Goal: Information Seeking & Learning: Check status

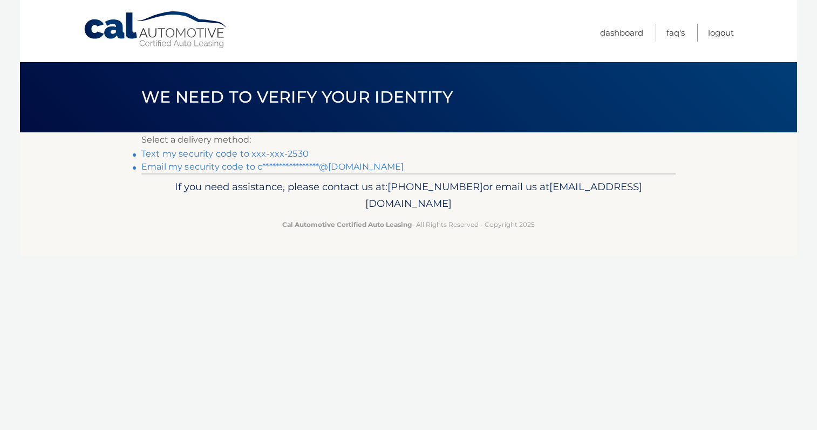
click at [213, 156] on link "Text my security code to xxx-xxx-2530" at bounding box center [224, 153] width 167 height 10
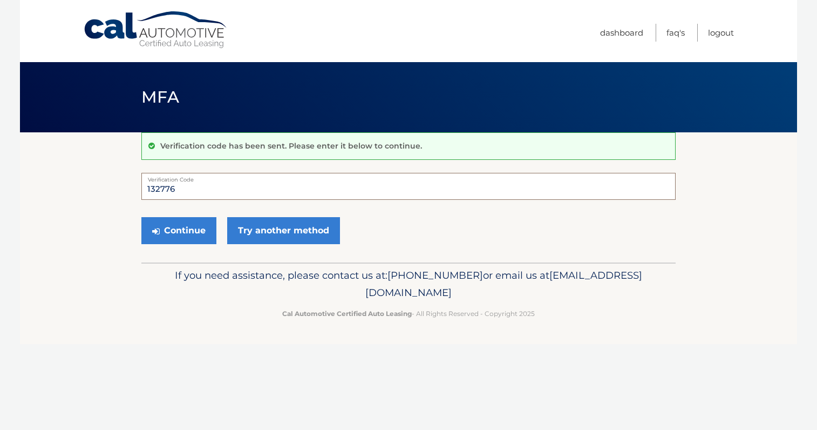
type input "132776"
click at [179, 230] on button "Continue" at bounding box center [178, 230] width 75 height 27
click at [182, 226] on button "Continue" at bounding box center [178, 230] width 75 height 27
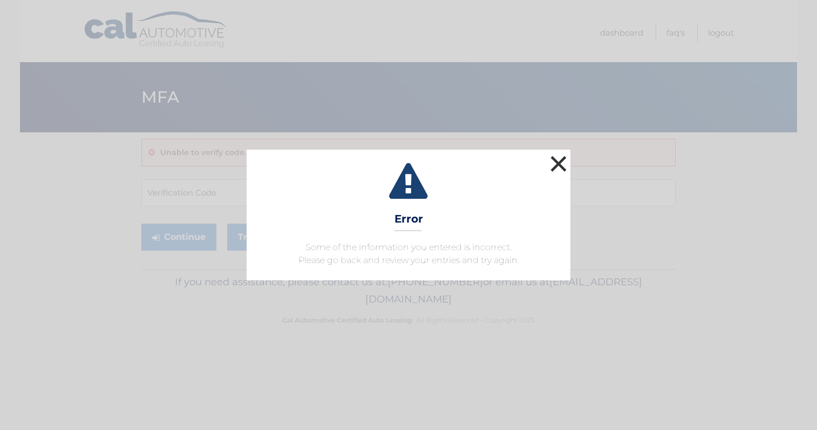
click at [562, 162] on button "×" at bounding box center [559, 164] width 22 height 22
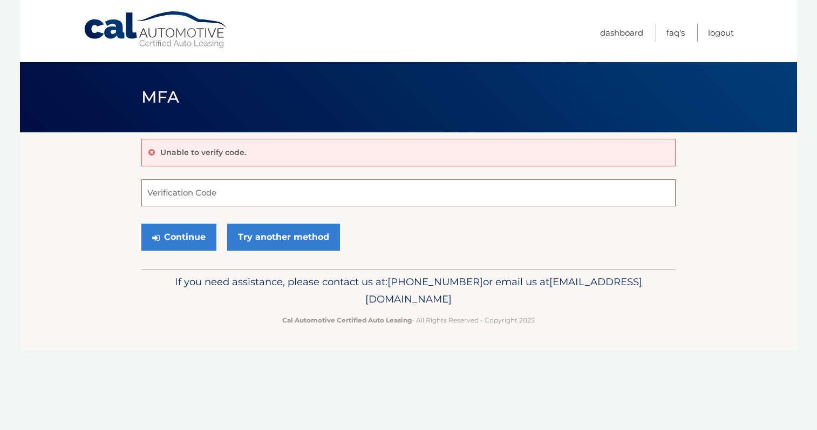
click at [185, 193] on input "Verification Code" at bounding box center [408, 192] width 534 height 27
type input "132776"
click at [198, 239] on button "Continue" at bounding box center [178, 236] width 75 height 27
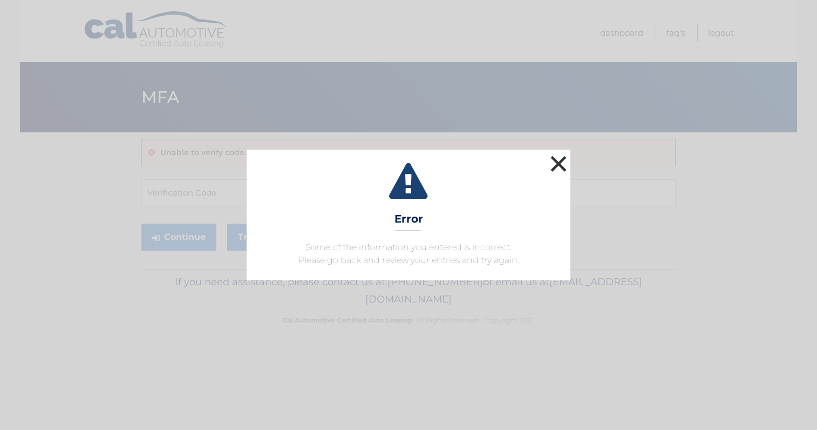
click at [564, 164] on button "×" at bounding box center [559, 164] width 22 height 22
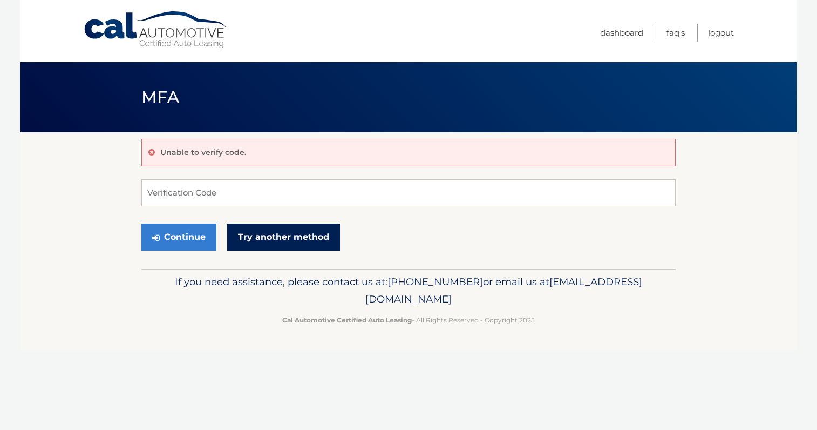
click at [247, 238] on link "Try another method" at bounding box center [283, 236] width 113 height 27
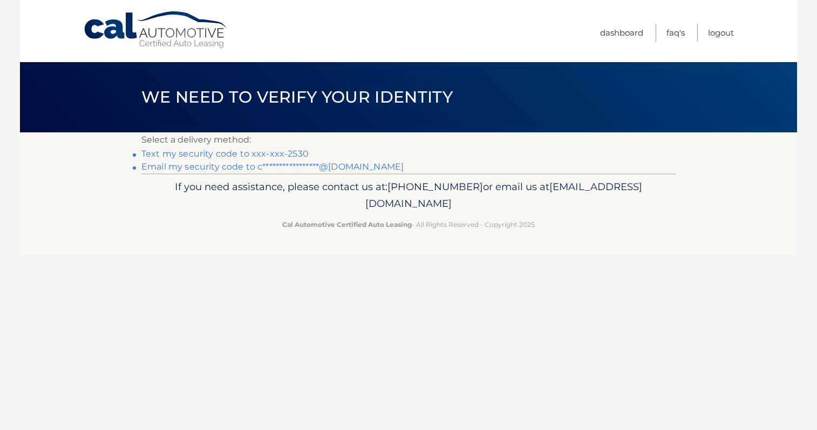
click at [233, 169] on link "**********" at bounding box center [272, 166] width 262 height 10
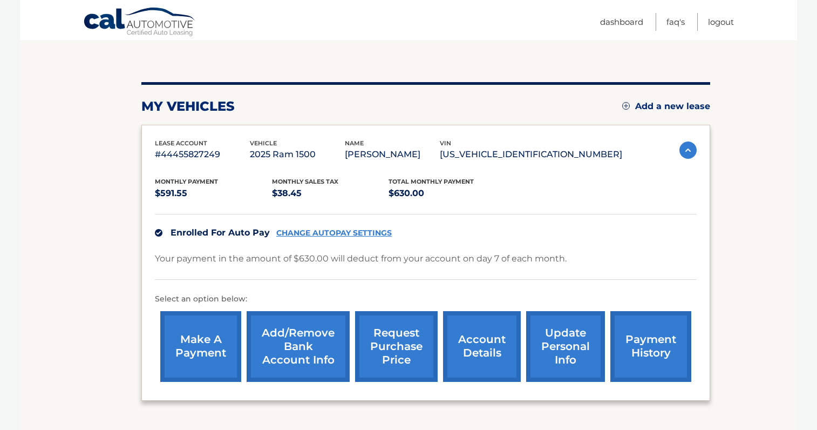
scroll to position [103, 0]
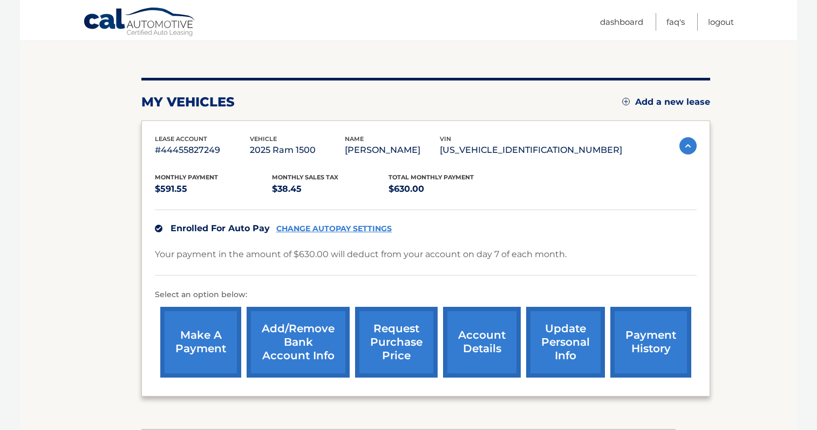
click at [470, 346] on link "account details" at bounding box center [482, 342] width 78 height 71
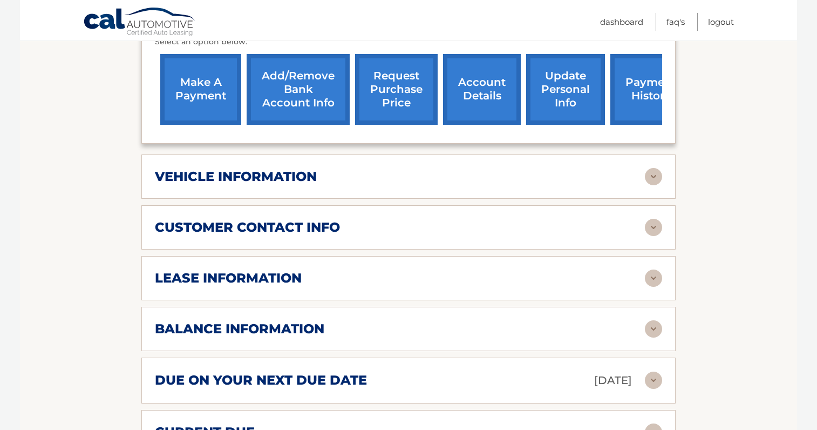
scroll to position [376, 0]
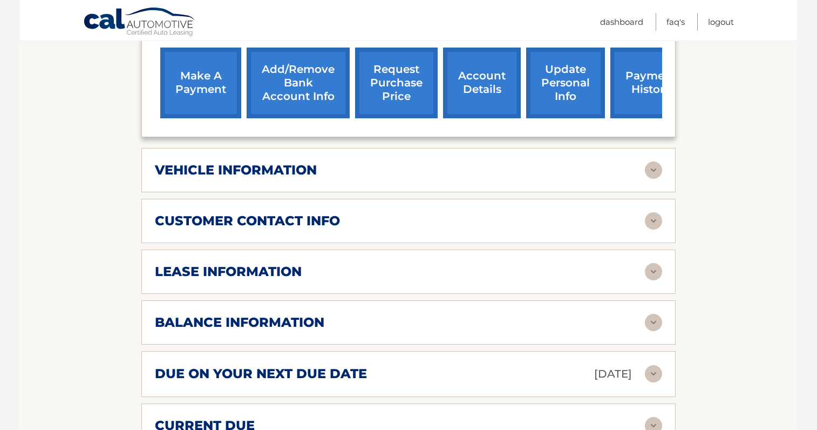
click at [665, 288] on div "lease information Contract Start Date [DATE] Term 39 Maturity Date [DATE] Start…" at bounding box center [408, 271] width 534 height 44
click at [650, 280] on img at bounding box center [653, 271] width 17 height 17
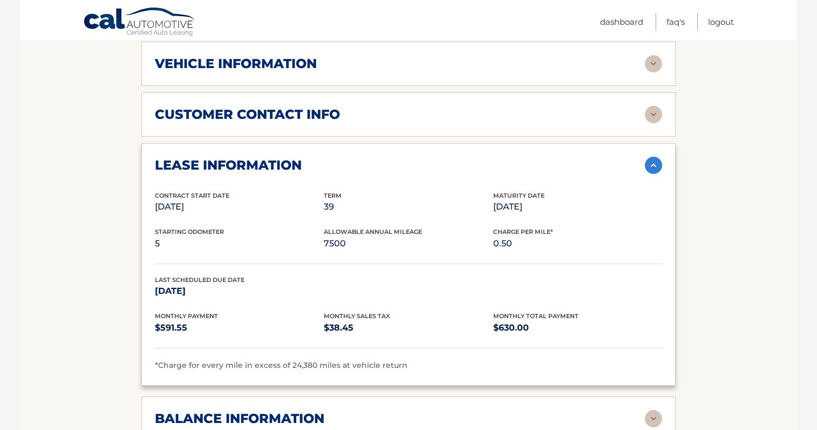
scroll to position [506, 0]
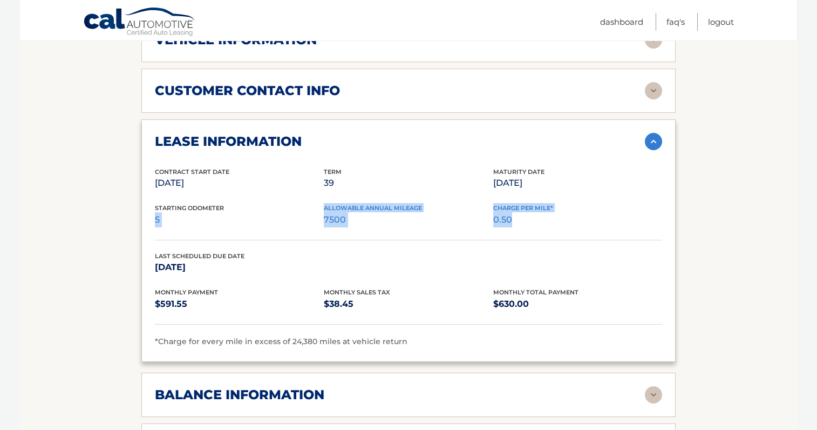
drag, startPoint x: 322, startPoint y: 220, endPoint x: 635, endPoint y: 252, distance: 314.7
click at [635, 240] on div "Starting Odometer 5 Allowable Annual Mileage 7500 Charge Per Mile* 0.50" at bounding box center [408, 221] width 507 height 37
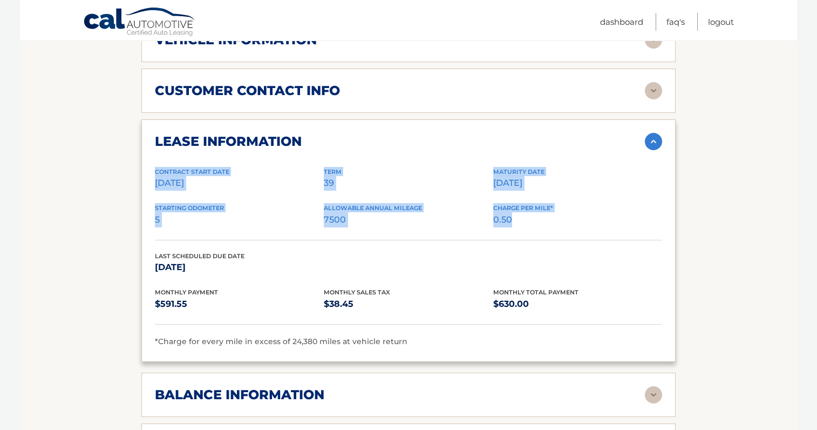
drag, startPoint x: 621, startPoint y: 249, endPoint x: 151, endPoint y: 182, distance: 474.9
click at [151, 182] on div "lease information Contract Start Date [DATE] Term 39 Maturity Date [DATE] Start…" at bounding box center [408, 240] width 534 height 242
drag, startPoint x: 153, startPoint y: 183, endPoint x: 533, endPoint y: 242, distance: 384.5
click at [533, 242] on div "lease information Contract Start Date [DATE] Term 39 Maturity Date [DATE] Start…" at bounding box center [408, 240] width 534 height 242
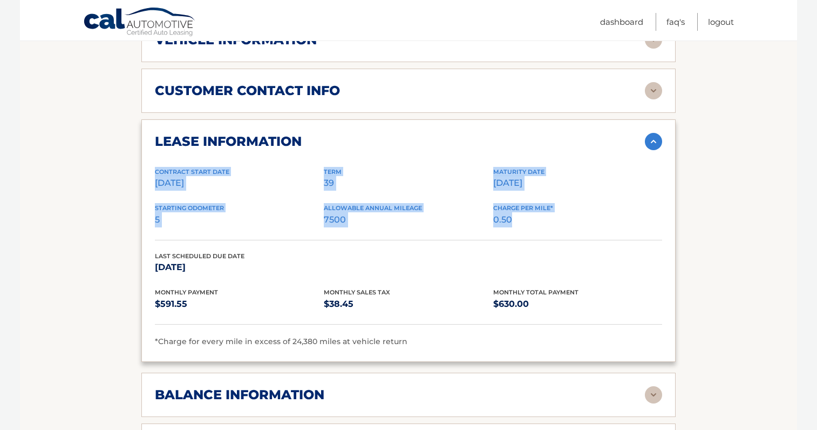
click at [533, 240] on div "Starting Odometer 5 Allowable Annual Mileage 7500 Charge Per Mile* 0.50" at bounding box center [408, 221] width 507 height 37
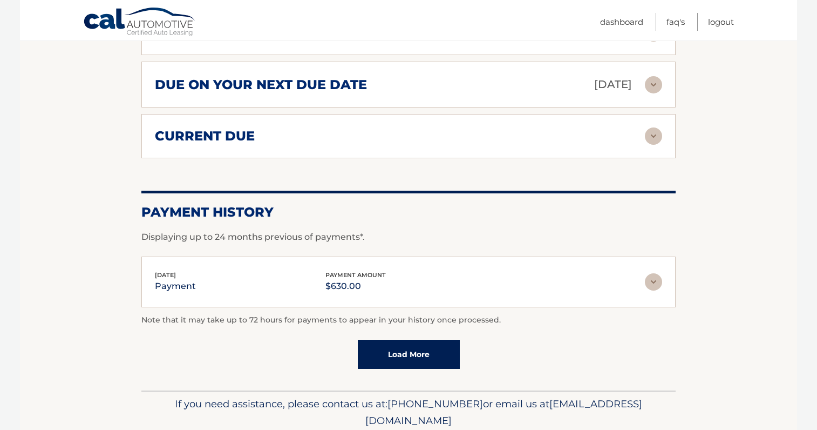
scroll to position [864, 0]
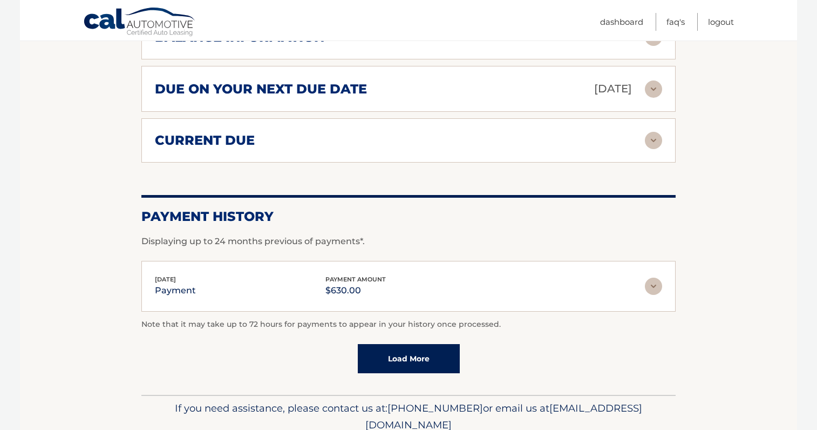
click at [652, 149] on img at bounding box center [653, 140] width 17 height 17
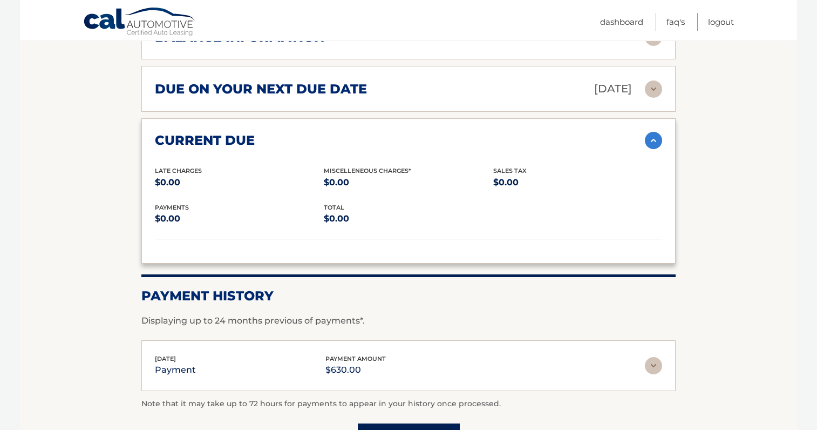
click at [653, 149] on img at bounding box center [653, 140] width 17 height 17
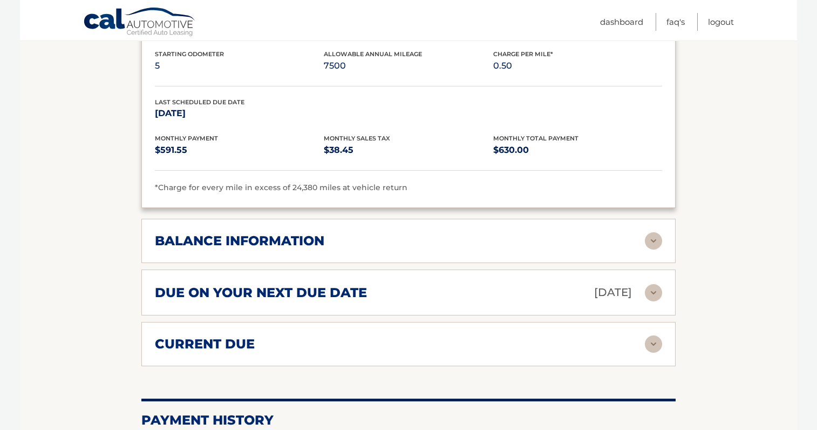
scroll to position [662, 0]
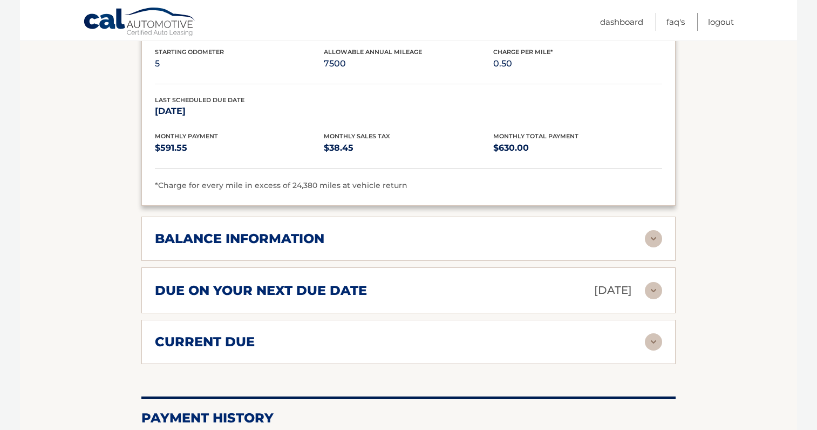
click at [654, 247] on img at bounding box center [653, 238] width 17 height 17
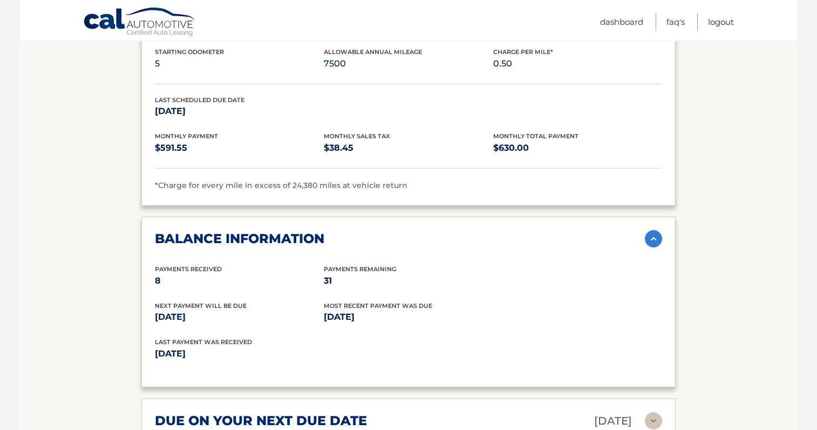
click at [451, 260] on div "balance information Payments Received 8 Payments Remaining 31 Next Payment will…" at bounding box center [408, 301] width 534 height 171
click at [660, 246] on img at bounding box center [653, 238] width 17 height 17
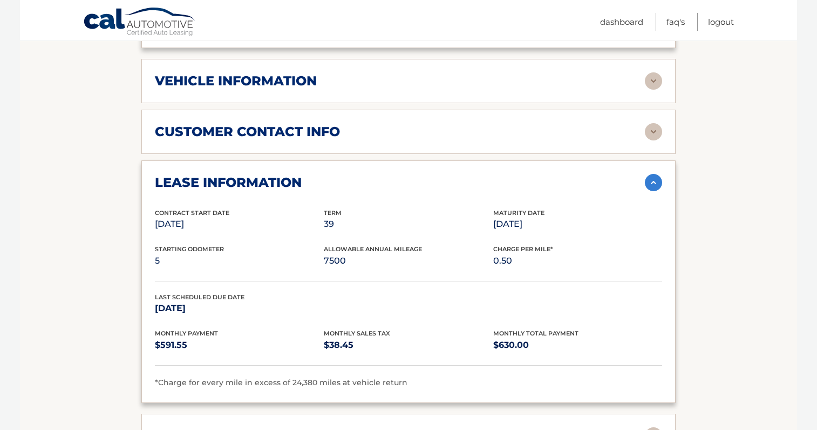
scroll to position [454, 0]
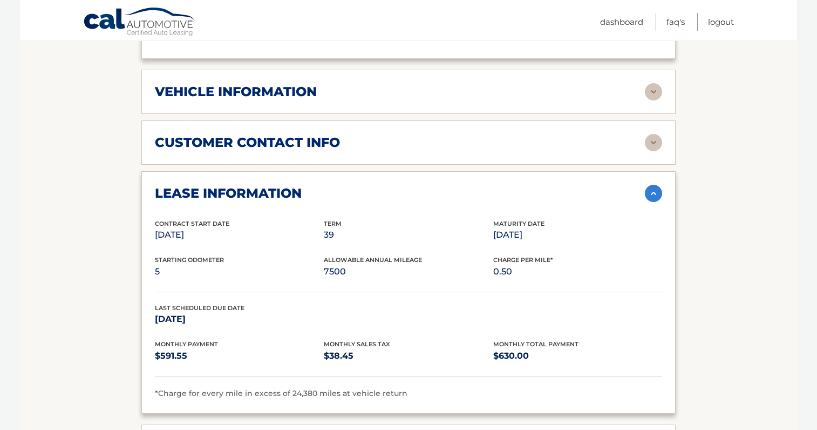
click at [640, 98] on div "vehicle information" at bounding box center [400, 92] width 490 height 16
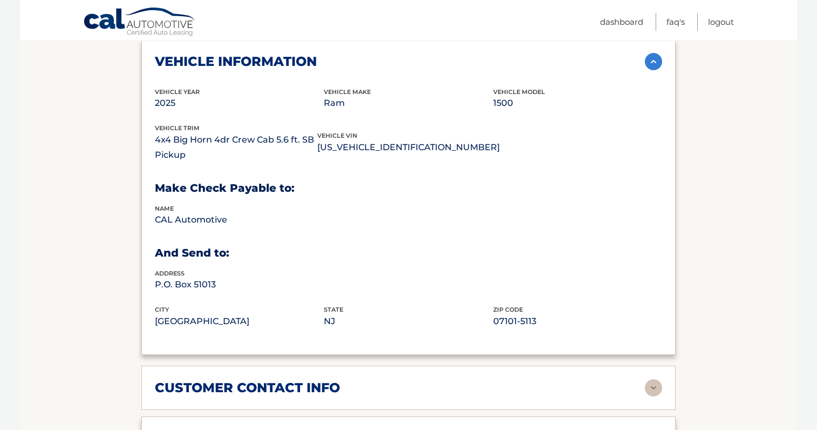
scroll to position [490, 0]
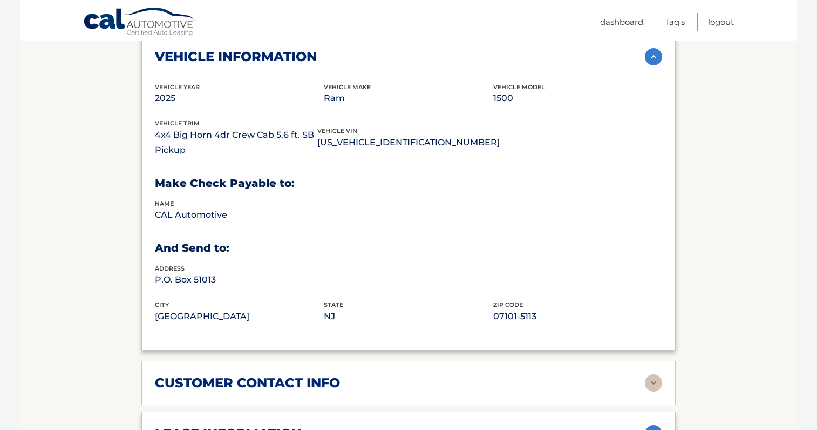
click at [655, 65] on img at bounding box center [653, 56] width 17 height 17
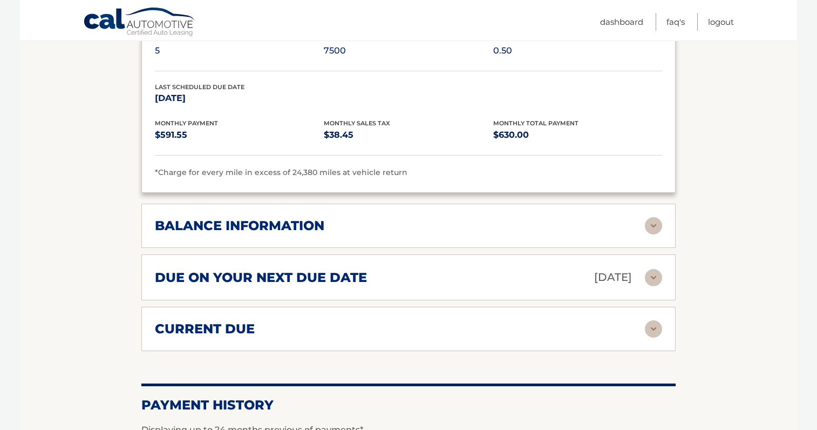
scroll to position [707, 0]
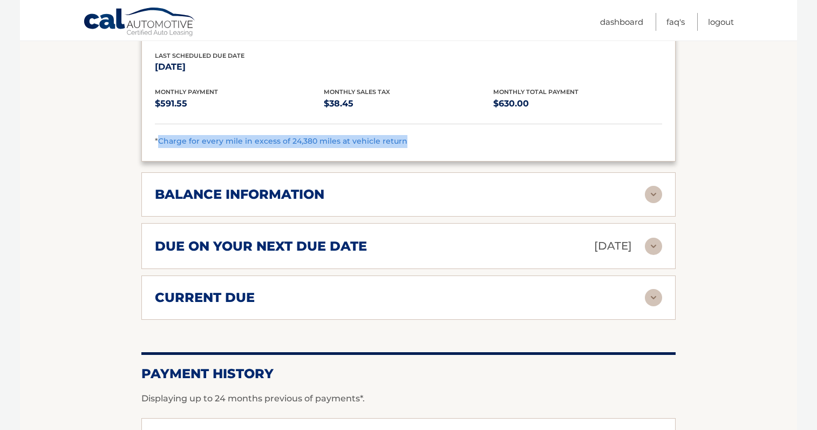
drag, startPoint x: 158, startPoint y: 153, endPoint x: 407, endPoint y: 162, distance: 249.0
click at [407, 161] on div "lease information Contract Start Date [DATE] Term 39 Maturity Date [DATE] Start…" at bounding box center [408, 40] width 534 height 242
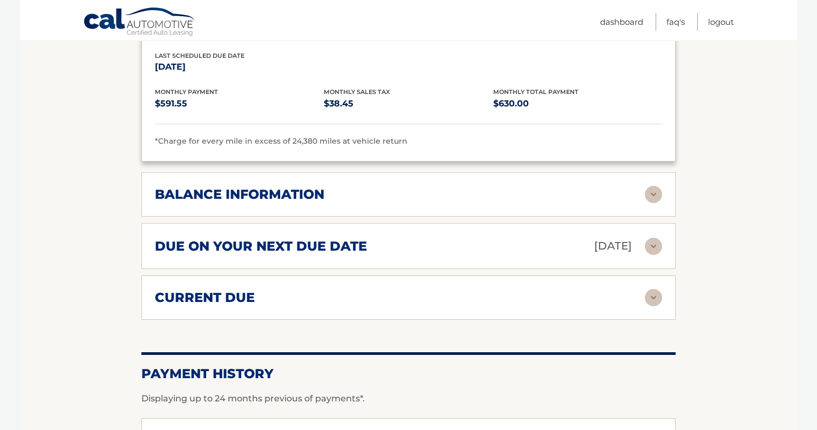
click at [298, 185] on div "balance information Payments Received 8 Payments Remaining 31 Next Payment will…" at bounding box center [408, 194] width 534 height 44
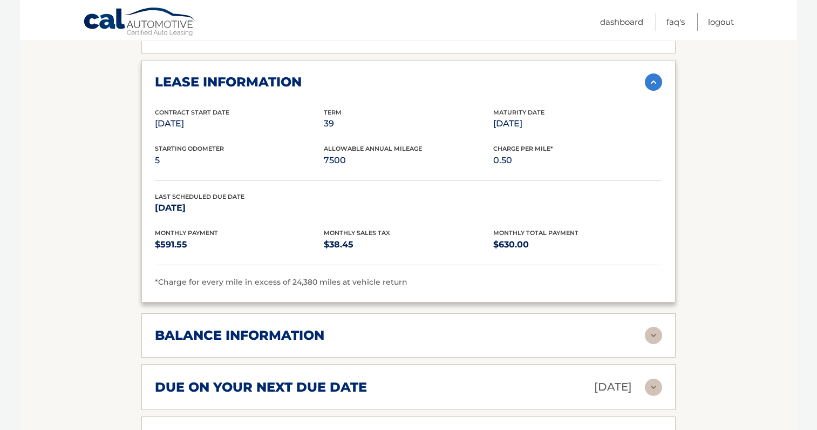
scroll to position [548, 0]
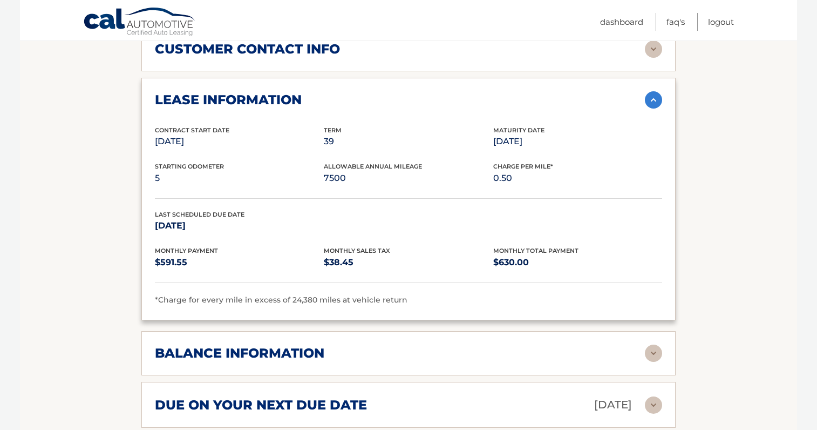
click at [654, 108] on img at bounding box center [653, 99] width 17 height 17
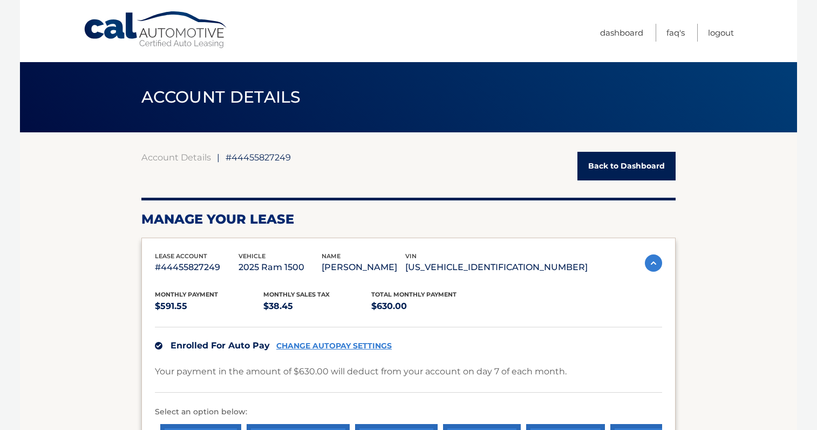
scroll to position [0, 0]
